Goal: Navigation & Orientation: Go to known website

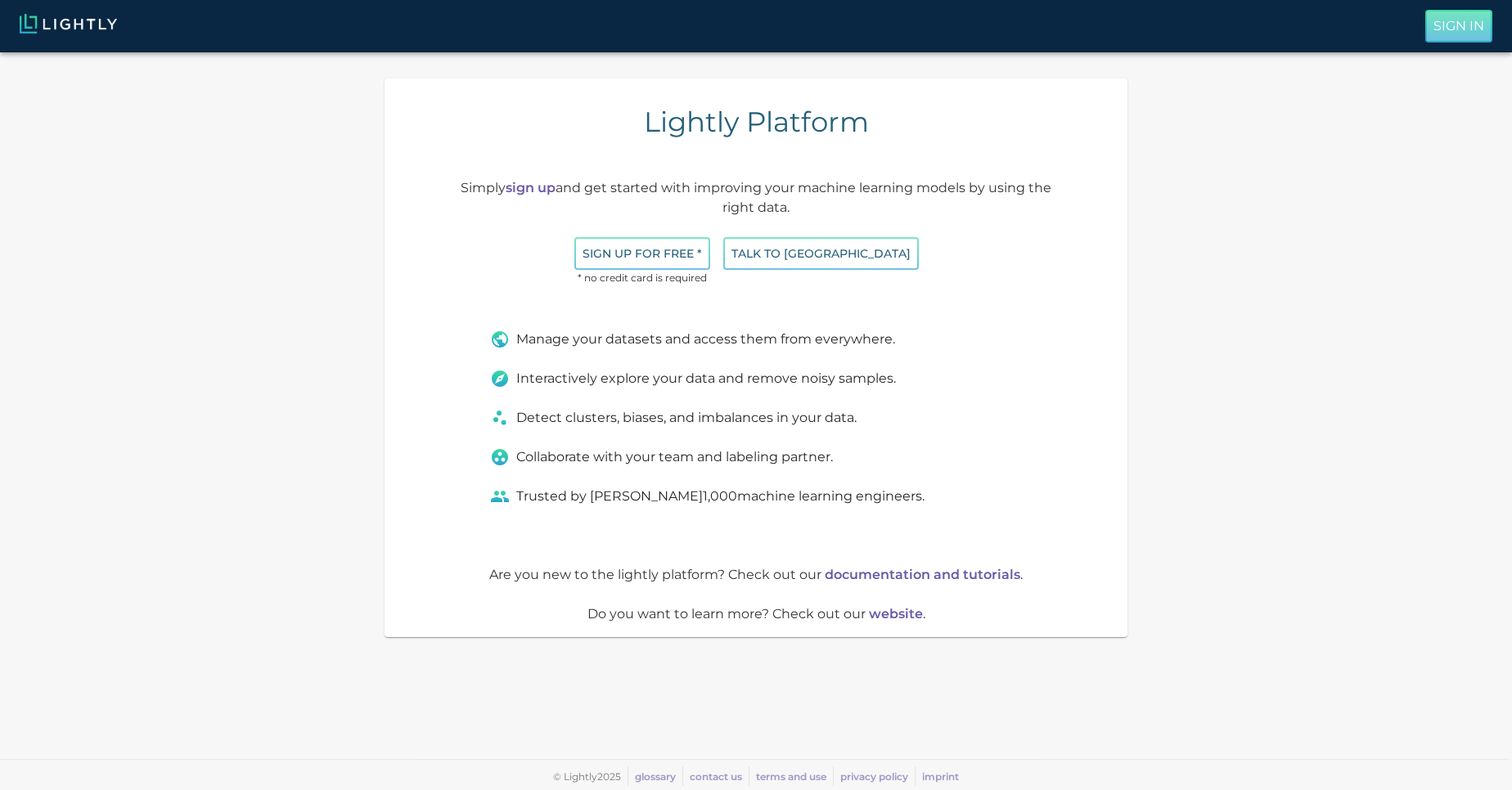
click at [1474, 27] on p "Sign In" at bounding box center [1458, 26] width 50 height 20
